Goal: Check status: Check status

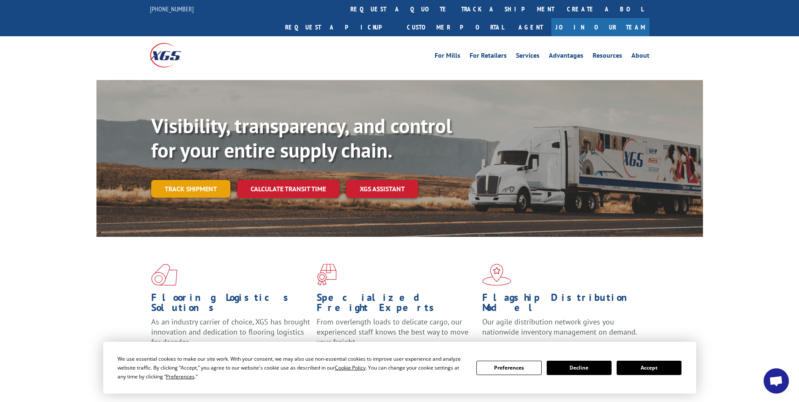
click at [186, 180] on link "Track shipment" at bounding box center [190, 189] width 79 height 18
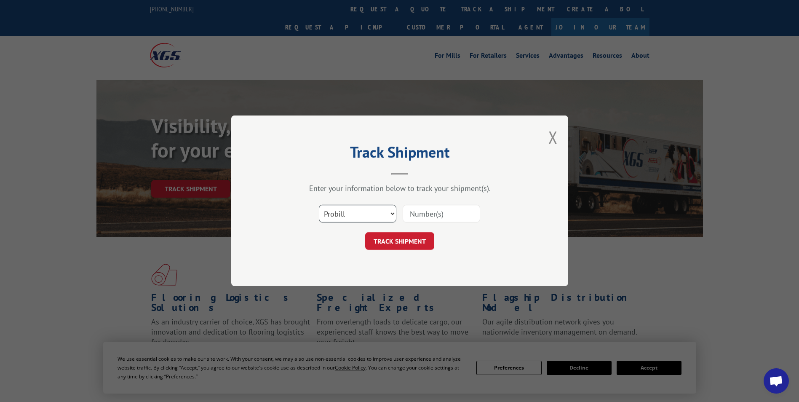
click at [386, 218] on select "Select category... Probill BOL PO" at bounding box center [358, 214] width 78 height 18
click at [319, 205] on select "Select category... Probill BOL PO" at bounding box center [358, 214] width 78 height 18
click at [438, 215] on input at bounding box center [442, 214] width 78 height 18
paste input "SO1653177"
type input "SO1653177"
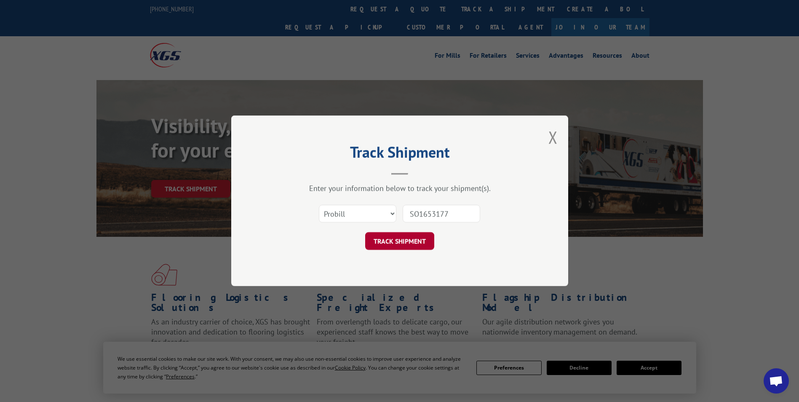
click at [396, 246] on button "TRACK SHIPMENT" at bounding box center [399, 242] width 69 height 18
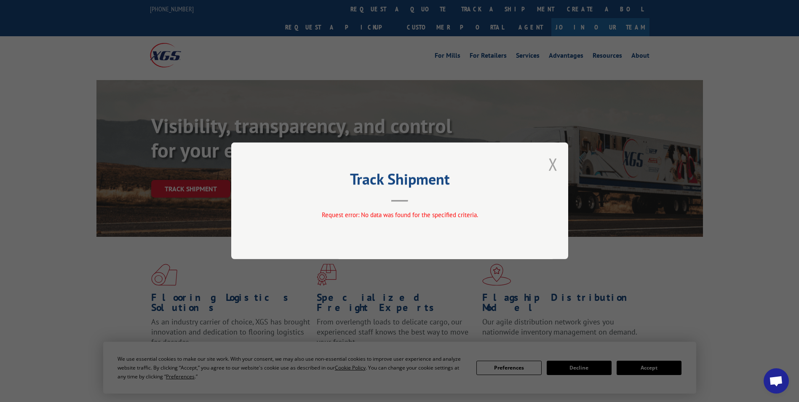
click at [554, 167] on button "Close modal" at bounding box center [553, 164] width 9 height 22
